Goal: Task Accomplishment & Management: Manage account settings

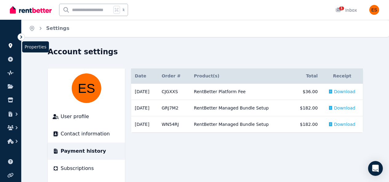
click at [10, 46] on icon at bounding box center [11, 45] width 4 height 5
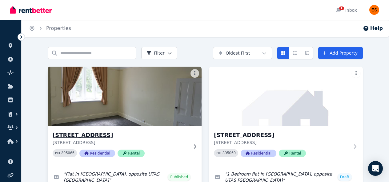
scroll to position [59, 0]
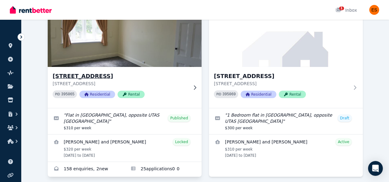
click at [183, 93] on div "PID 395065 Residential Rental" at bounding box center [120, 94] width 135 height 8
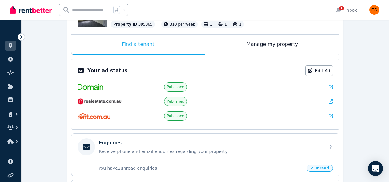
scroll to position [88, 0]
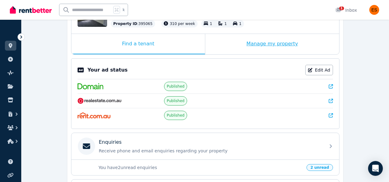
click at [287, 45] on div "Manage my property" at bounding box center [272, 44] width 134 height 20
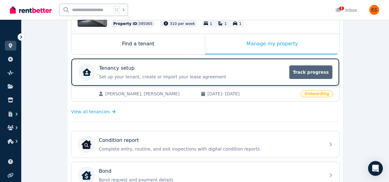
click at [315, 73] on span "Track progress" at bounding box center [310, 72] width 43 height 14
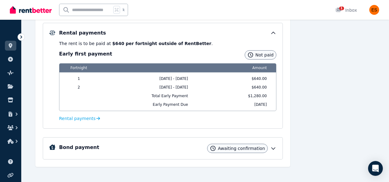
scroll to position [157, 0]
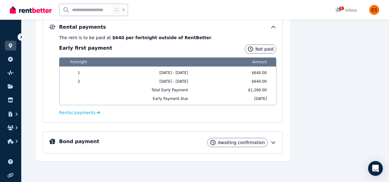
click at [274, 144] on icon at bounding box center [273, 142] width 6 height 6
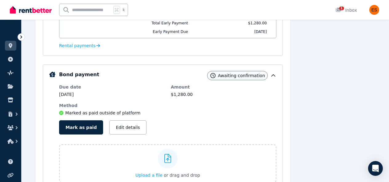
scroll to position [226, 0]
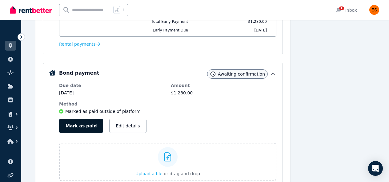
click at [82, 127] on button "Mark as paid" at bounding box center [81, 126] width 44 height 14
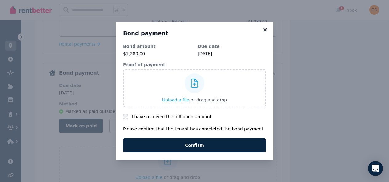
click at [265, 29] on icon at bounding box center [265, 29] width 3 height 3
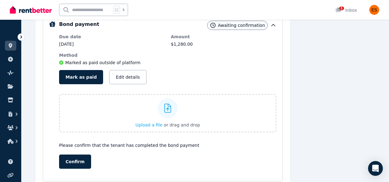
scroll to position [275, 0]
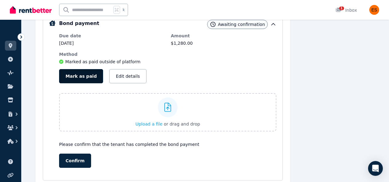
click at [78, 78] on button "Mark as paid" at bounding box center [81, 76] width 44 height 14
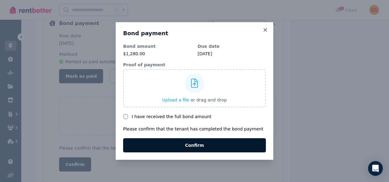
click at [195, 144] on button "Confirm" at bounding box center [194, 145] width 143 height 14
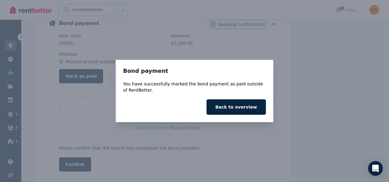
click at [305, 70] on div "Bond payment You have successfully marked the bond payment as paid outside of R…" at bounding box center [194, 91] width 389 height 182
click at [220, 106] on button "Back to overview" at bounding box center [236, 106] width 59 height 15
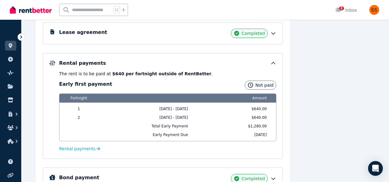
scroll to position [124, 0]
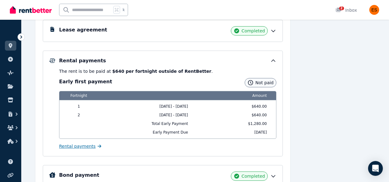
click at [74, 149] on span "Rental payments" at bounding box center [77, 146] width 37 height 6
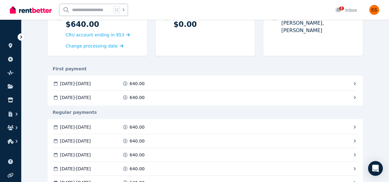
scroll to position [76, 0]
click at [351, 86] on div "[DATE] - [DATE] 640.00 Mark as Paid" at bounding box center [202, 83] width 299 height 6
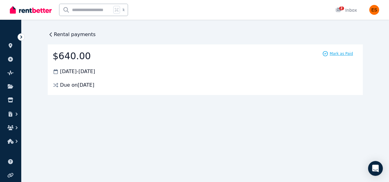
click at [328, 53] on icon at bounding box center [325, 53] width 6 height 6
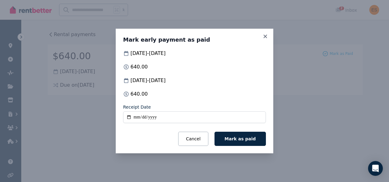
click at [134, 118] on input "Receipt Date" at bounding box center [194, 117] width 143 height 12
click at [143, 117] on input "Receipt Date" at bounding box center [194, 117] width 143 height 12
type input "**********"
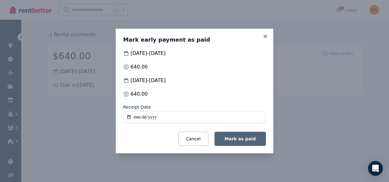
click at [238, 138] on span "Mark as paid" at bounding box center [240, 138] width 31 height 5
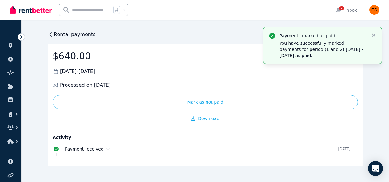
click at [306, 133] on div "Activity Payment received [DATE]" at bounding box center [205, 143] width 305 height 32
click at [376, 34] on icon "button" at bounding box center [374, 35] width 6 height 6
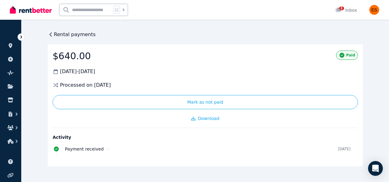
click at [55, 35] on span "Rental payments" at bounding box center [75, 34] width 42 height 7
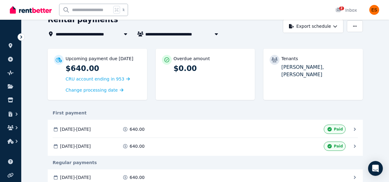
scroll to position [40, 0]
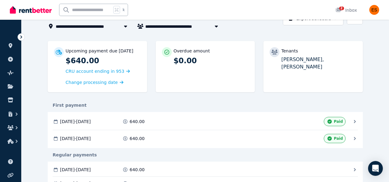
click at [351, 138] on div "[DATE] - [DATE] 640.00 Paid" at bounding box center [202, 138] width 299 height 9
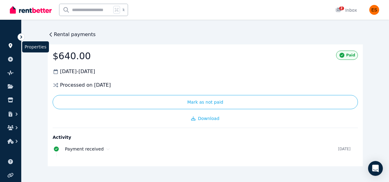
click at [14, 46] on link at bounding box center [10, 46] width 11 height 10
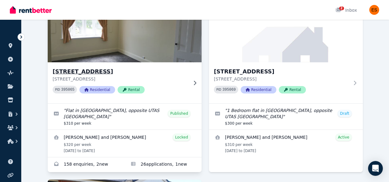
scroll to position [65, 0]
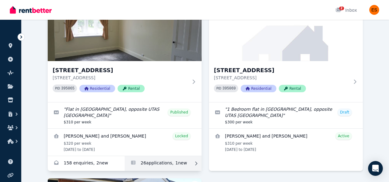
click at [156, 158] on link "Applications for Unit 2/55 Invermay Rd, Invermay" at bounding box center [163, 163] width 77 height 15
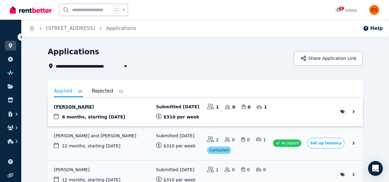
click at [320, 115] on link "View application: Lachlan Freckelton" at bounding box center [205, 111] width 315 height 29
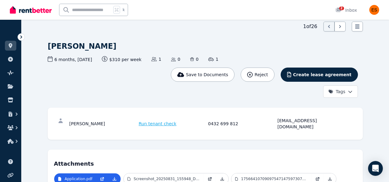
scroll to position [25, 0]
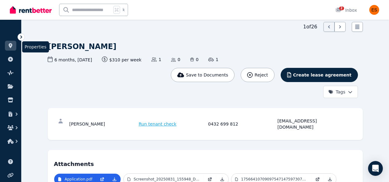
click at [11, 45] on icon at bounding box center [11, 45] width 4 height 5
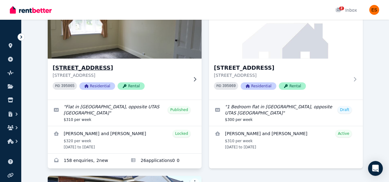
scroll to position [67, 0]
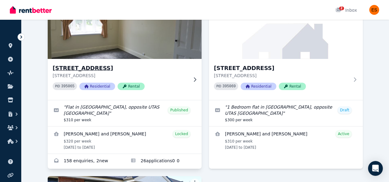
click at [194, 78] on icon at bounding box center [195, 79] width 6 height 5
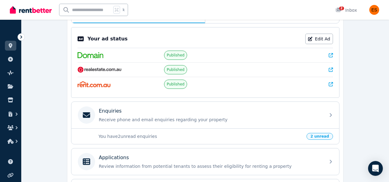
scroll to position [217, 0]
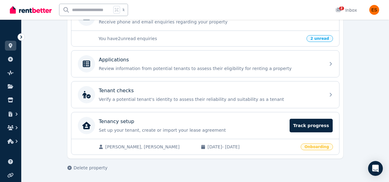
click at [287, 149] on span "[DATE] - [DATE]" at bounding box center [251, 146] width 89 height 6
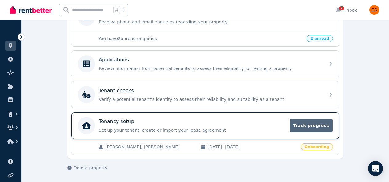
click at [315, 121] on span "Track progress" at bounding box center [311, 126] width 43 height 14
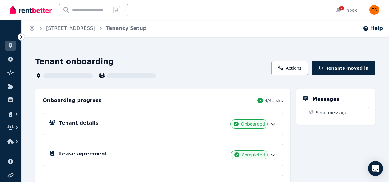
scroll to position [73, 0]
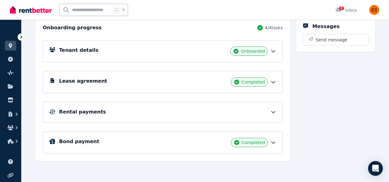
click at [272, 112] on icon at bounding box center [274, 112] width 4 height 2
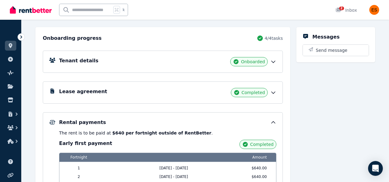
scroll to position [0, 0]
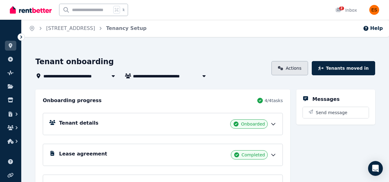
click at [293, 69] on link "Actions" at bounding box center [290, 68] width 37 height 14
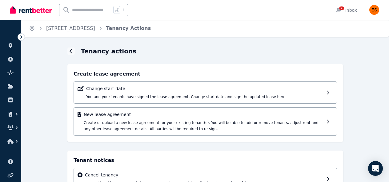
scroll to position [51, 0]
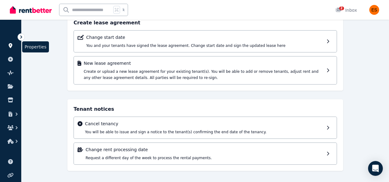
click at [8, 48] on link at bounding box center [10, 46] width 11 height 10
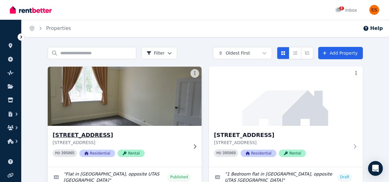
scroll to position [57, 0]
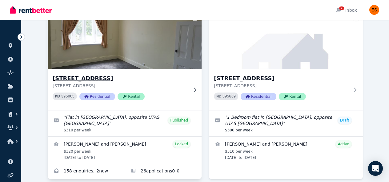
click at [193, 99] on div "[STREET_ADDRESS] PID 395065 Residential Rental" at bounding box center [125, 89] width 154 height 41
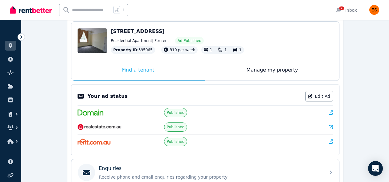
scroll to position [62, 0]
click at [322, 97] on link "Edit Ad" at bounding box center [319, 96] width 28 height 10
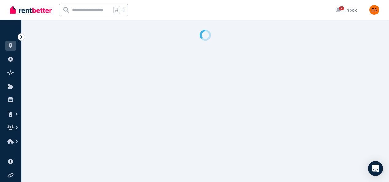
select select "**********"
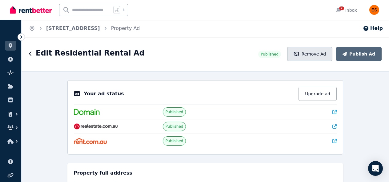
click at [307, 56] on button "Remove Ad" at bounding box center [309, 54] width 45 height 14
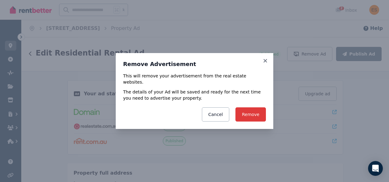
click at [252, 111] on button "Remove" at bounding box center [250, 114] width 30 height 14
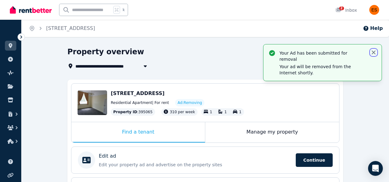
click at [374, 50] on icon "button" at bounding box center [374, 52] width 6 height 6
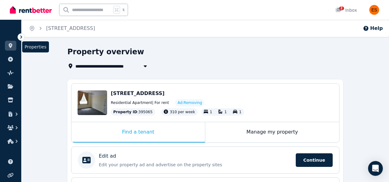
click at [9, 45] on icon at bounding box center [11, 45] width 4 height 5
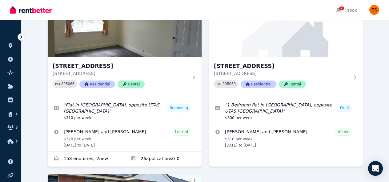
scroll to position [70, 0]
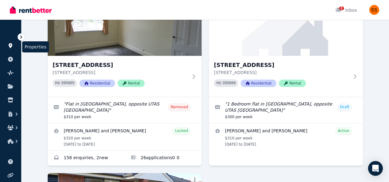
click at [8, 48] on icon at bounding box center [10, 45] width 6 height 5
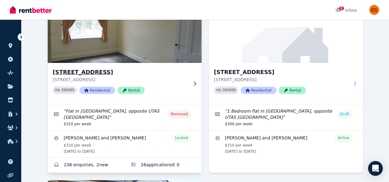
scroll to position [73, 0]
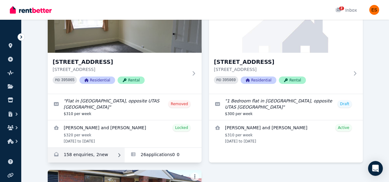
click at [108, 153] on link "Enquiries for Unit 2/55 Invermay Rd, Invermay" at bounding box center [86, 154] width 77 height 15
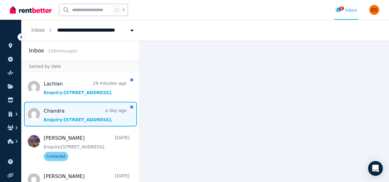
click at [58, 119] on span "Message list" at bounding box center [81, 114] width 118 height 25
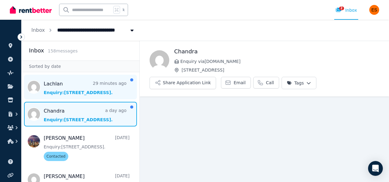
scroll to position [1, 0]
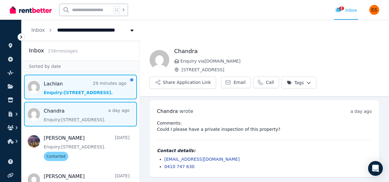
click at [69, 87] on span "Message list" at bounding box center [81, 86] width 118 height 25
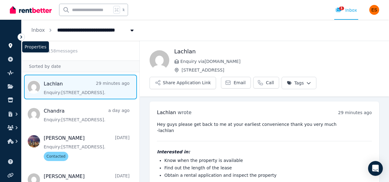
scroll to position [38, 0]
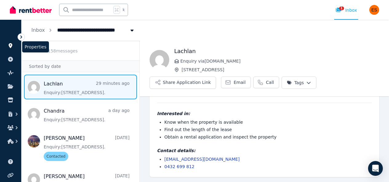
click at [11, 46] on icon at bounding box center [11, 45] width 4 height 5
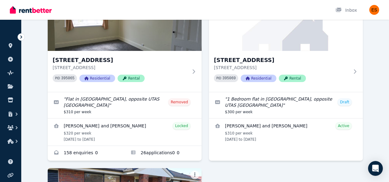
scroll to position [78, 0]
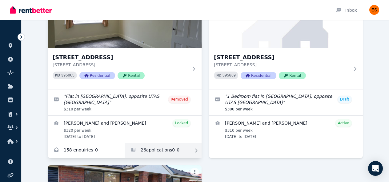
click at [174, 151] on link "Applications for Unit 2/55 Invermay Rd, Invermay" at bounding box center [163, 150] width 77 height 15
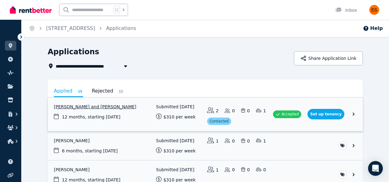
click at [351, 99] on link "View application: Ashok Sharma and Nirmala Rimal" at bounding box center [205, 114] width 315 height 34
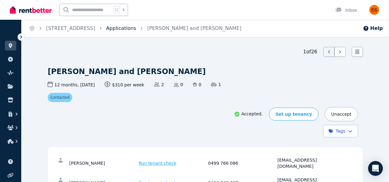
click at [136, 30] on link "Applications" at bounding box center [121, 28] width 30 height 6
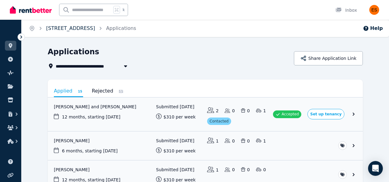
click at [68, 30] on link "[STREET_ADDRESS]" at bounding box center [70, 28] width 49 height 6
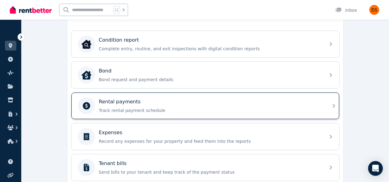
scroll to position [183, 0]
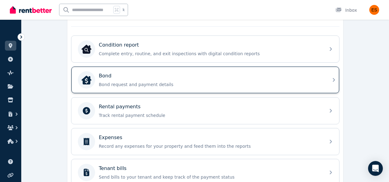
click at [321, 77] on div "Bond" at bounding box center [210, 75] width 223 height 7
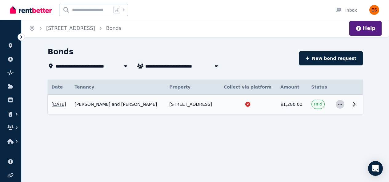
click at [339, 104] on icon "button" at bounding box center [340, 104] width 5 height 4
click at [317, 155] on div "**********" at bounding box center [194, 91] width 389 height 182
click at [75, 30] on link "[STREET_ADDRESS]" at bounding box center [70, 28] width 49 height 6
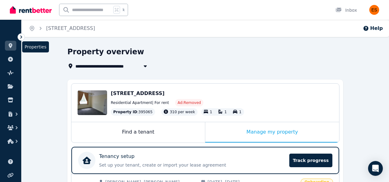
click at [13, 47] on icon at bounding box center [10, 45] width 6 height 5
